Goal: Register for event/course

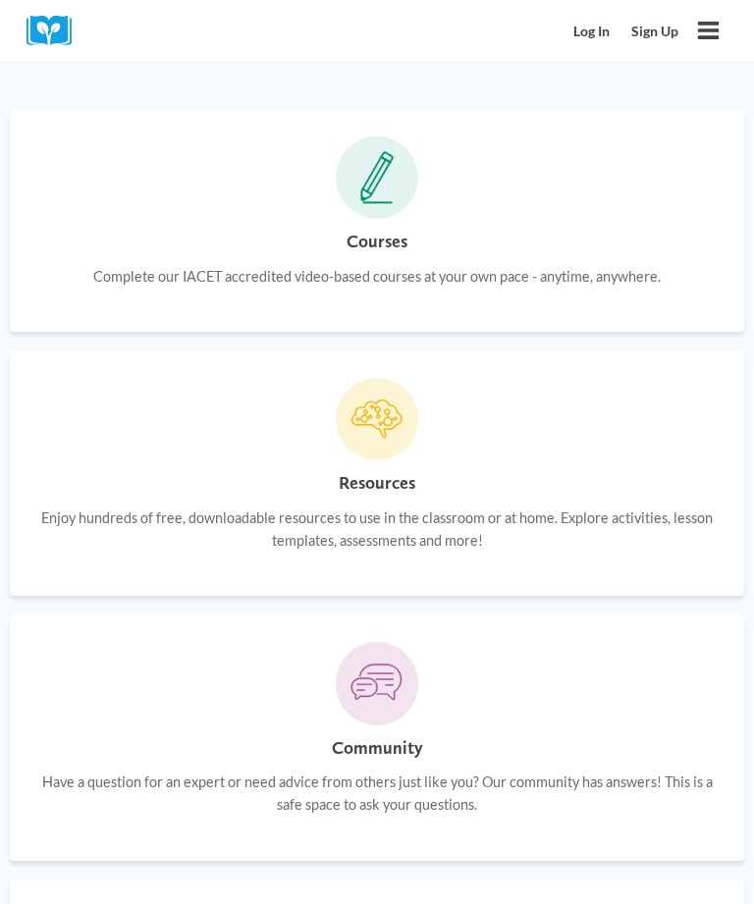
scroll to position [1746, 0]
click at [382, 159] on span at bounding box center [377, 177] width 82 height 82
click at [390, 228] on h6 "Courses" at bounding box center [377, 242] width 61 height 28
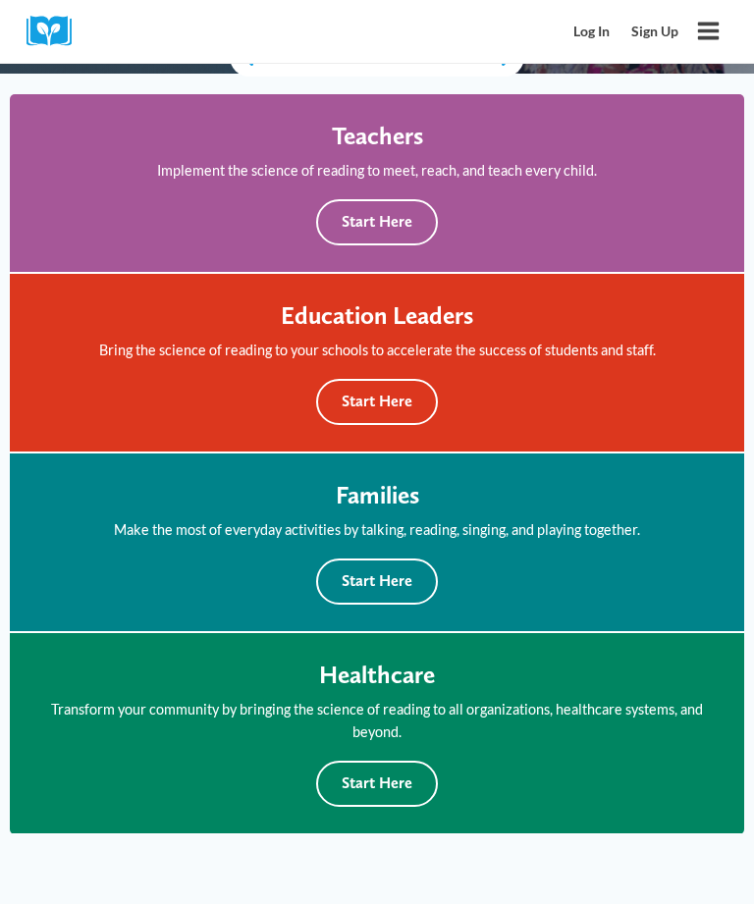
scroll to position [675, 0]
click at [385, 219] on button "Start Here" at bounding box center [377, 223] width 122 height 46
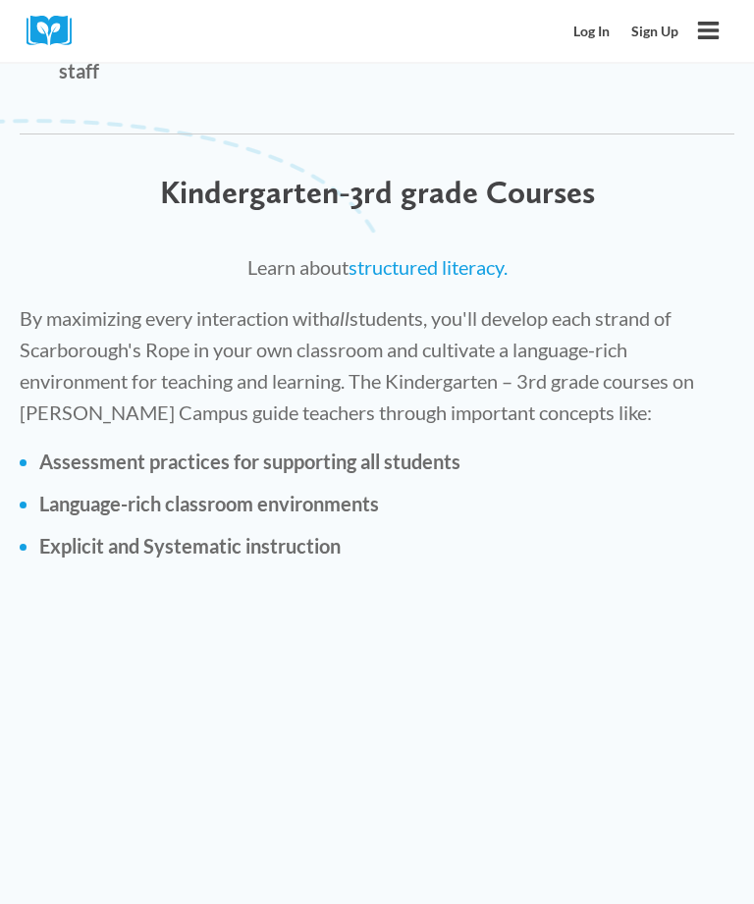
scroll to position [3823, 0]
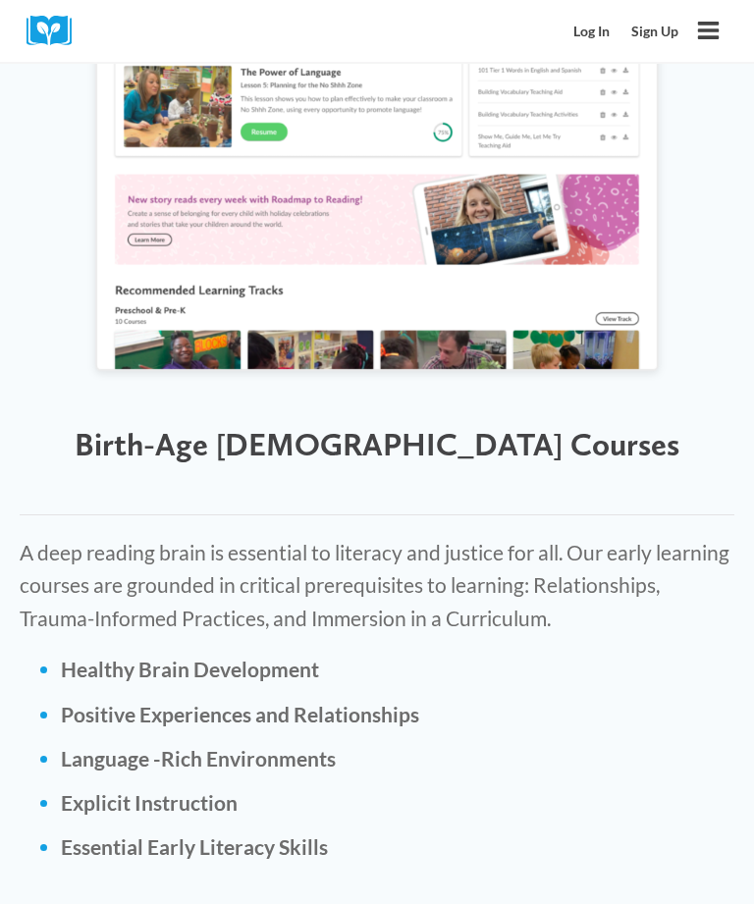
scroll to position [5522, 0]
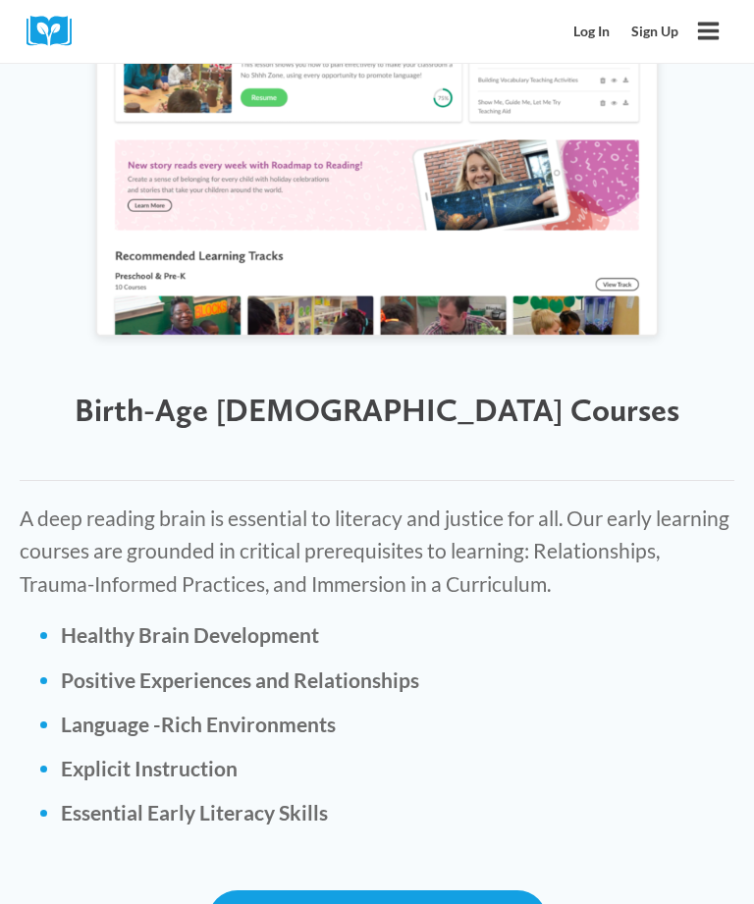
click at [598, 37] on link "Log In" at bounding box center [593, 32] width 58 height 36
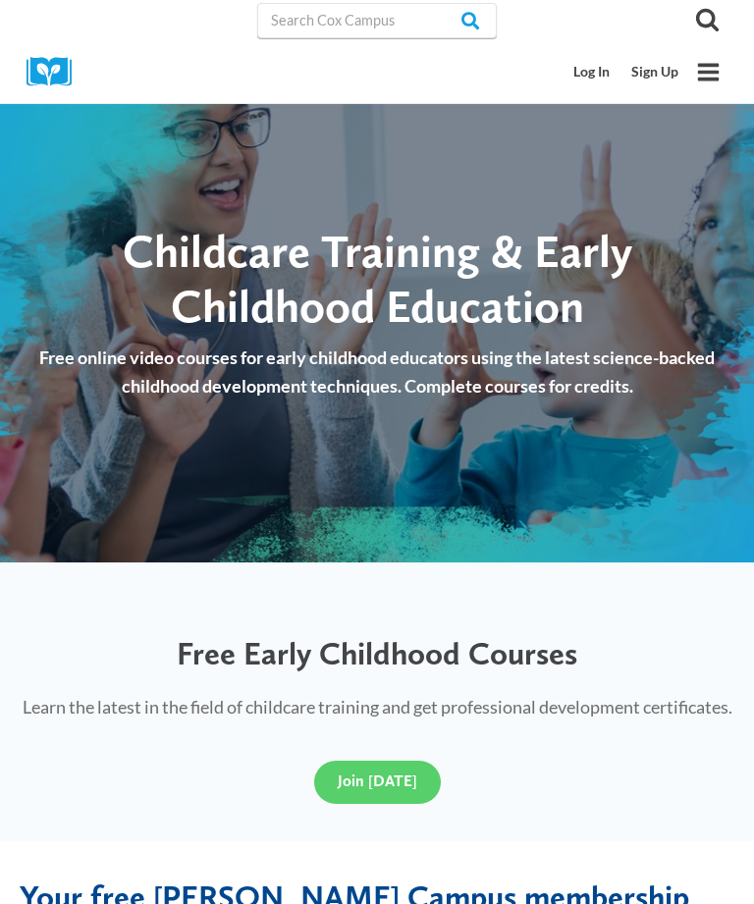
click at [376, 790] on span "Join [DATE]" at bounding box center [378, 781] width 80 height 19
click at [708, 81] on icon "Open menu" at bounding box center [709, 72] width 22 height 18
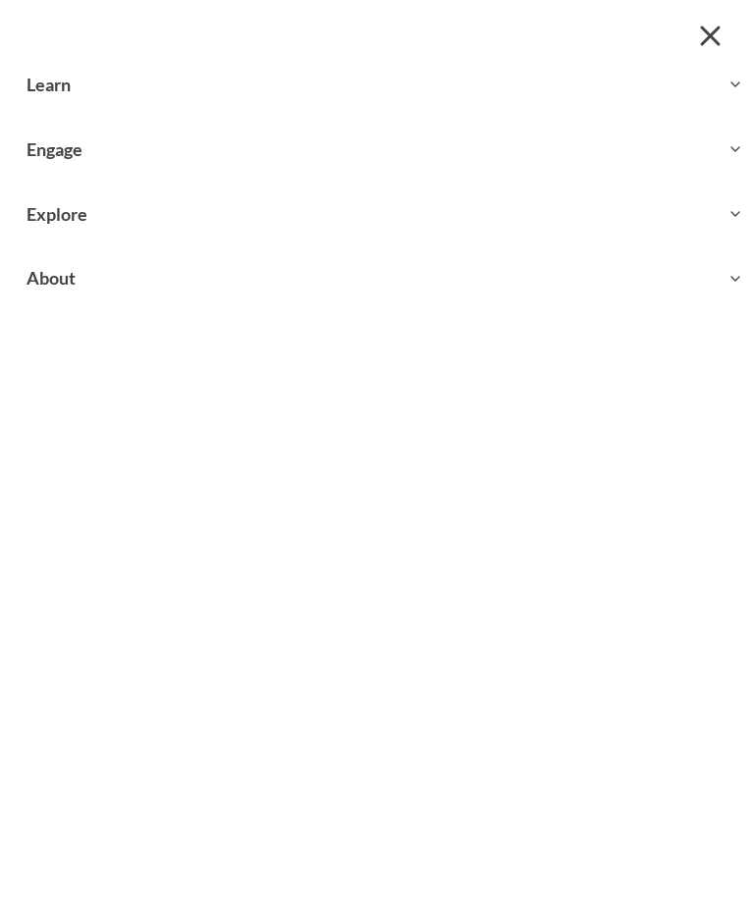
click at [715, 34] on button "Close menu" at bounding box center [709, 35] width 35 height 35
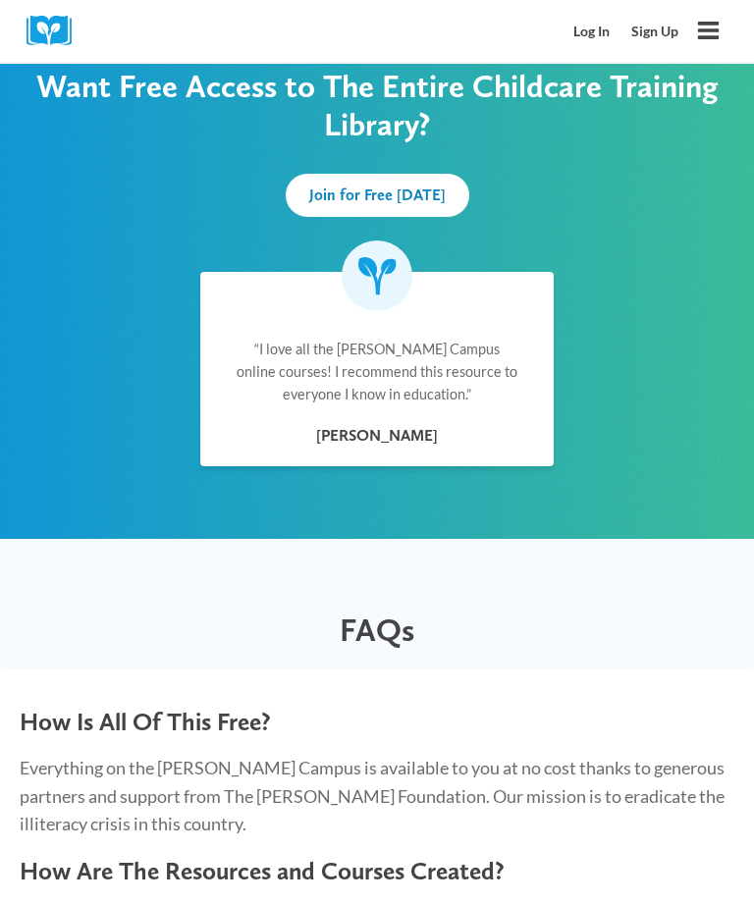
scroll to position [1238, 0]
click at [438, 186] on span "Join for Free [DATE]" at bounding box center [377, 195] width 136 height 19
